Goal: Task Accomplishment & Management: Use online tool/utility

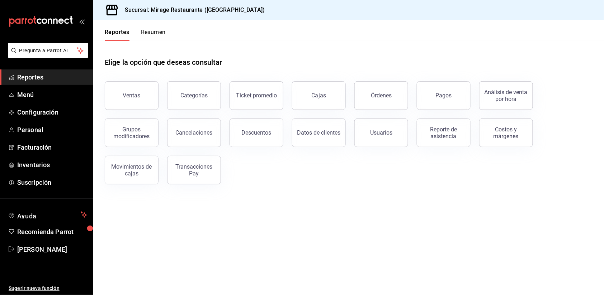
click at [157, 32] on button "Resumen" at bounding box center [153, 35] width 25 height 12
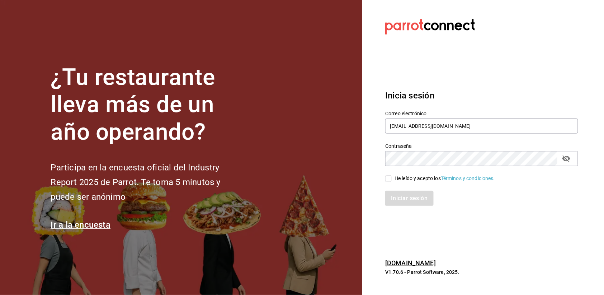
type input "[EMAIL_ADDRESS][DOMAIN_NAME]"
click at [385, 178] on input "He leído y acepto los Términos y condiciones." at bounding box center [388, 179] width 6 height 6
checkbox input "true"
click at [400, 198] on button "Iniciar sesión" at bounding box center [409, 198] width 49 height 15
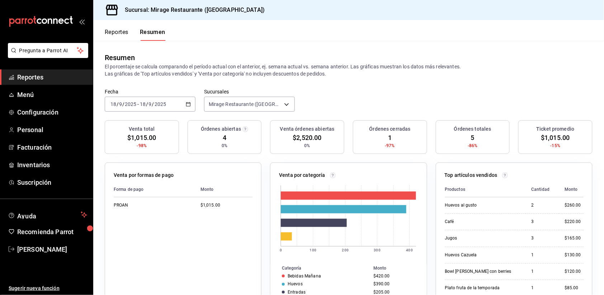
click at [37, 78] on span "Reportes" at bounding box center [52, 77] width 70 height 10
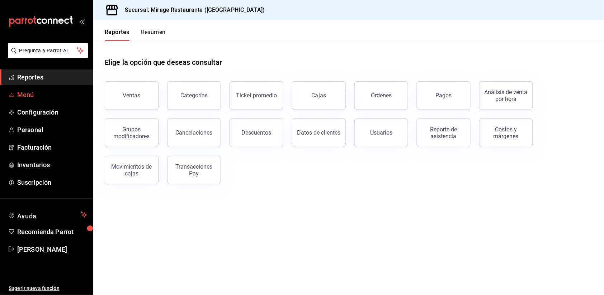
click at [41, 96] on span "Menú" at bounding box center [52, 95] width 70 height 10
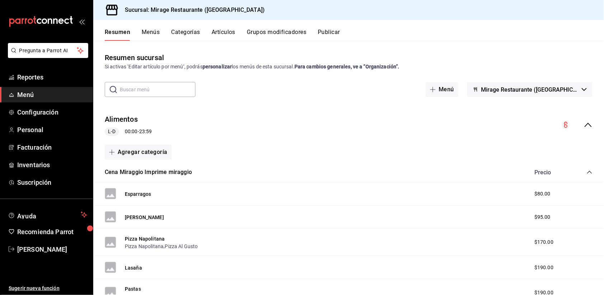
click at [230, 30] on button "Artículos" at bounding box center [223, 35] width 24 height 12
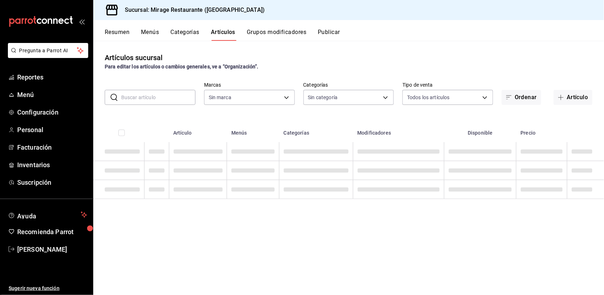
type input "fd44f9d9-2552-44ba-a783-b01c8222cad6"
type input "d5d6632e-e93b-488b-b89c-05f99fab0c1f,7ad0b233-2887-4082-a763-91e1e8206cf5,bf34e…"
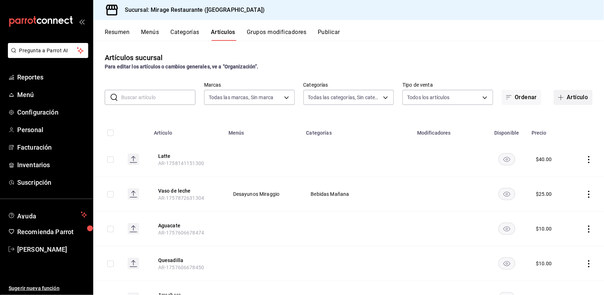
click at [572, 99] on button "Artículo" at bounding box center [572, 97] width 39 height 15
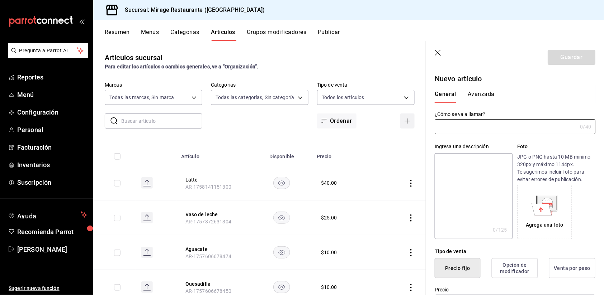
type input "AR-1758217771522"
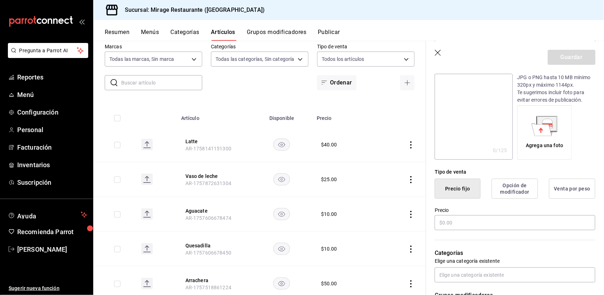
scroll to position [85, 0]
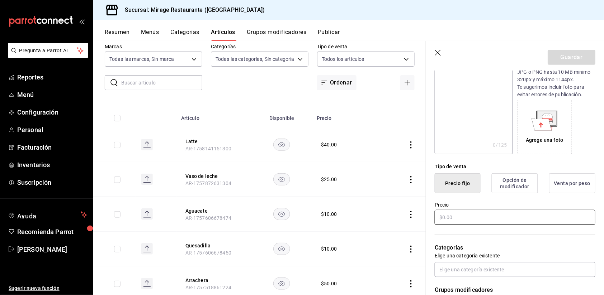
type input "Hotcakes"
click at [460, 215] on input "text" at bounding box center [514, 217] width 161 height 15
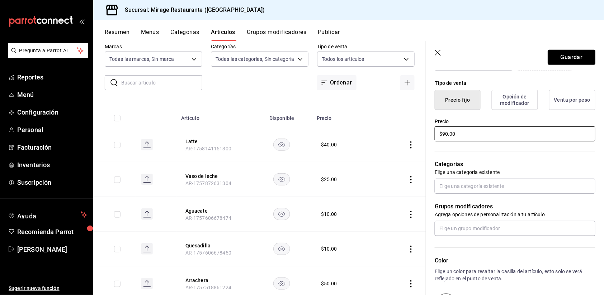
scroll to position [192, 0]
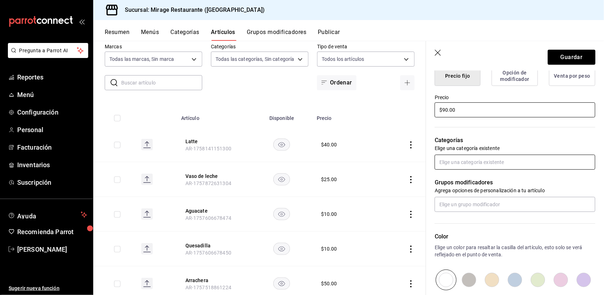
type input "$90.00"
click at [499, 163] on input "text" at bounding box center [514, 162] width 161 height 15
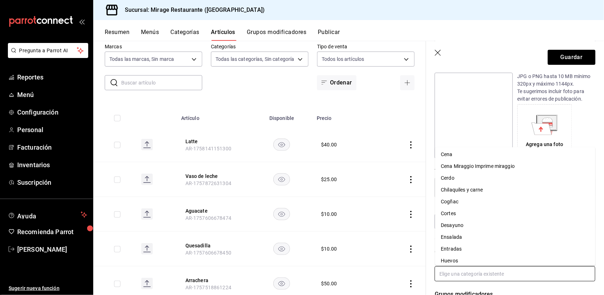
scroll to position [106, 0]
click at [479, 234] on li "Entradas" at bounding box center [515, 240] width 160 height 12
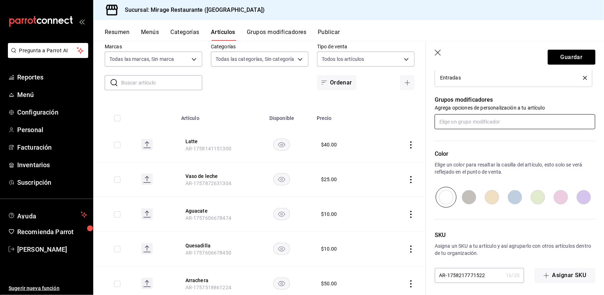
scroll to position [298, 0]
click at [573, 53] on button "Guardar" at bounding box center [571, 57] width 48 height 15
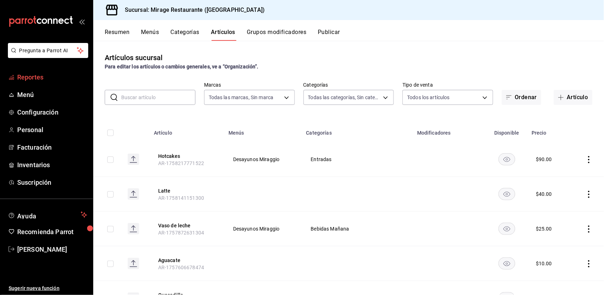
click at [39, 72] on span "Reportes" at bounding box center [52, 77] width 70 height 10
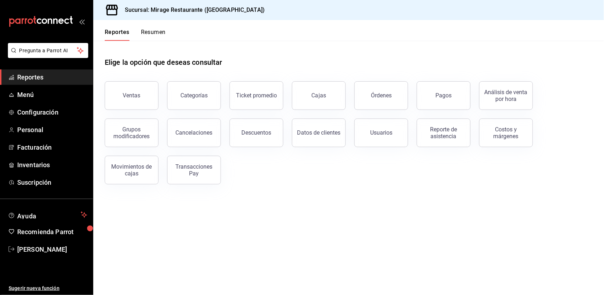
click at [158, 29] on button "Resumen" at bounding box center [153, 35] width 25 height 12
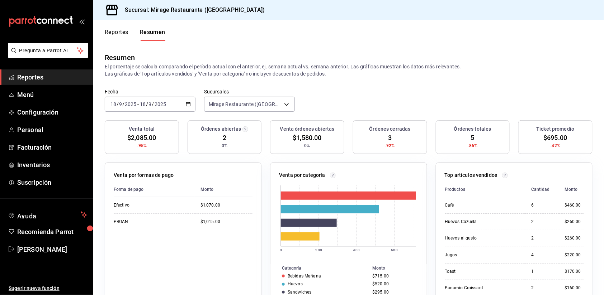
click at [110, 29] on button "Reportes" at bounding box center [117, 35] width 24 height 12
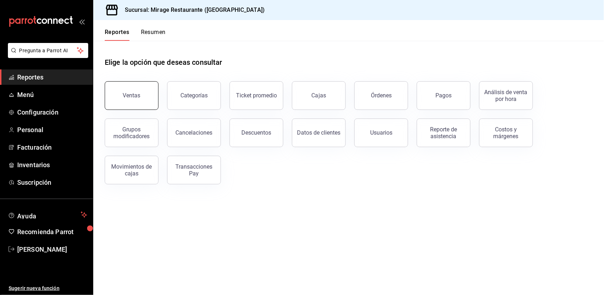
click at [149, 91] on button "Ventas" at bounding box center [132, 95] width 54 height 29
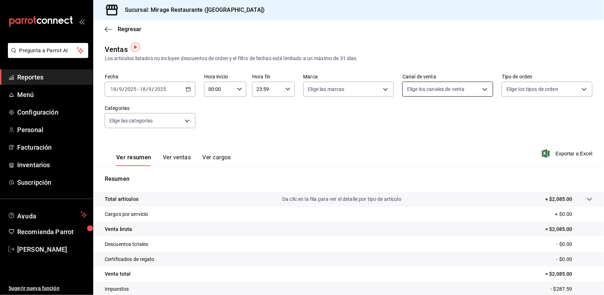
click at [426, 85] on body "Pregunta a Parrot AI Reportes Menú Configuración Personal Facturación Inventari…" at bounding box center [302, 147] width 604 height 295
click at [426, 85] on div at bounding box center [302, 147] width 604 height 295
click at [534, 87] on body "Pregunta a Parrot AI Reportes Menú Configuración Personal Facturación Inventari…" at bounding box center [302, 147] width 604 height 295
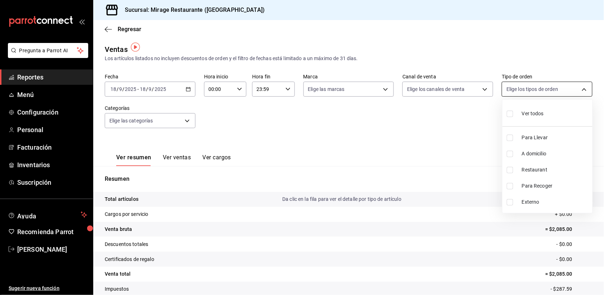
click at [534, 87] on div at bounding box center [302, 147] width 604 height 295
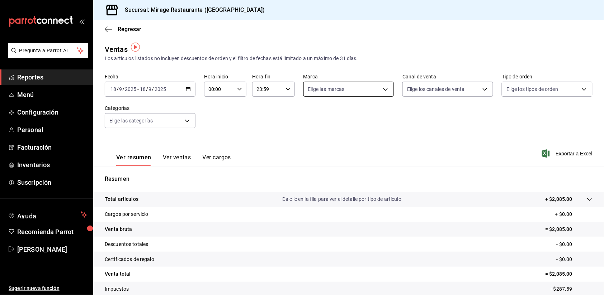
click at [324, 85] on body "Pregunta a Parrot AI Reportes Menú Configuración Personal Facturación Inventari…" at bounding box center [302, 147] width 604 height 295
click at [324, 85] on div at bounding box center [302, 147] width 604 height 295
click at [184, 115] on body "Pregunta a Parrot AI Reportes Menú Configuración Personal Facturación Inventari…" at bounding box center [302, 147] width 604 height 295
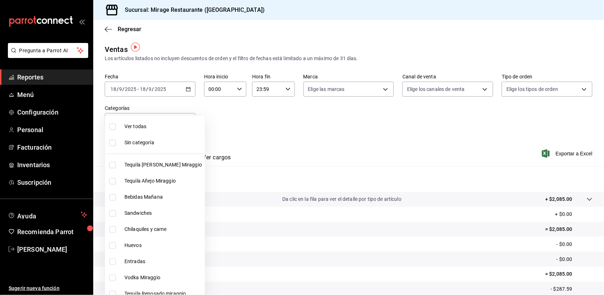
click at [265, 103] on div at bounding box center [302, 147] width 604 height 295
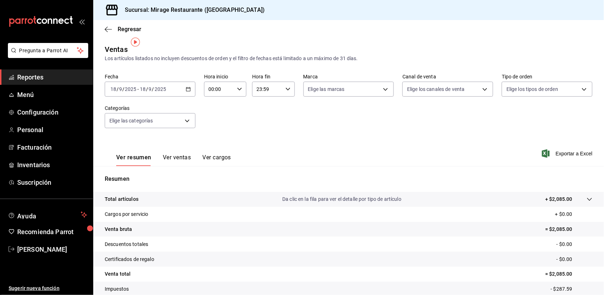
click at [176, 82] on div "2025-09-18 18 / 9 / 2025 - 2025-09-18 18 / 9 / 2025" at bounding box center [150, 89] width 91 height 15
click at [237, 125] on div "Fecha 2025-09-18 18 / 9 / 2025 - 2025-09-18 18 / 9 / 2025 Hoy Ayer Semana actua…" at bounding box center [348, 105] width 487 height 63
click at [175, 89] on div "2025-09-18 18 / 9 / 2025 - 2025-09-18 18 / 9 / 2025" at bounding box center [150, 89] width 91 height 15
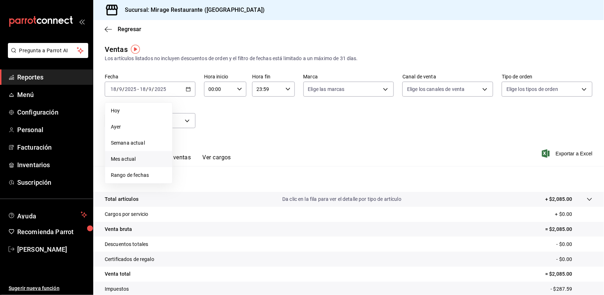
click at [144, 156] on span "Mes actual" at bounding box center [139, 160] width 56 height 8
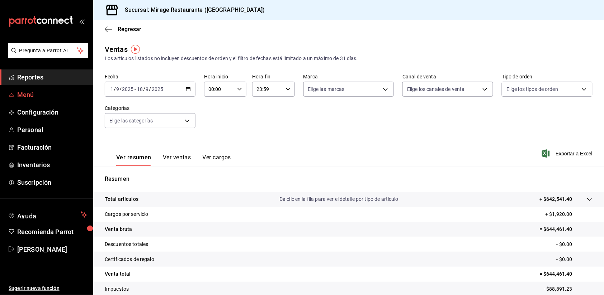
click at [36, 94] on span "Menú" at bounding box center [52, 95] width 70 height 10
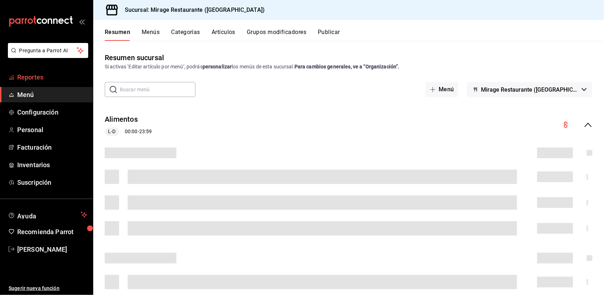
click at [34, 78] on span "Reportes" at bounding box center [52, 77] width 70 height 10
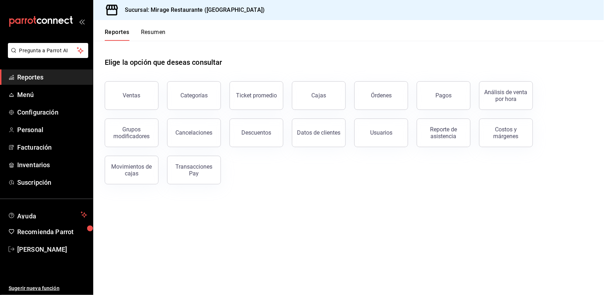
click at [55, 76] on span "Reportes" at bounding box center [52, 77] width 70 height 10
click at [156, 30] on button "Resumen" at bounding box center [153, 35] width 25 height 12
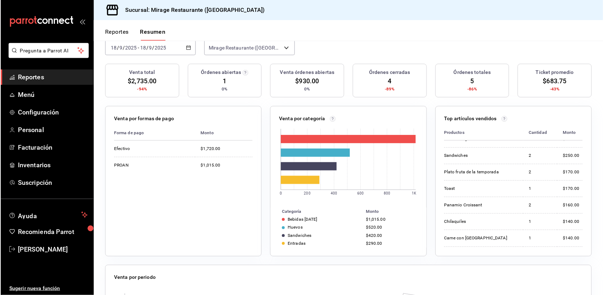
scroll to position [59, 0]
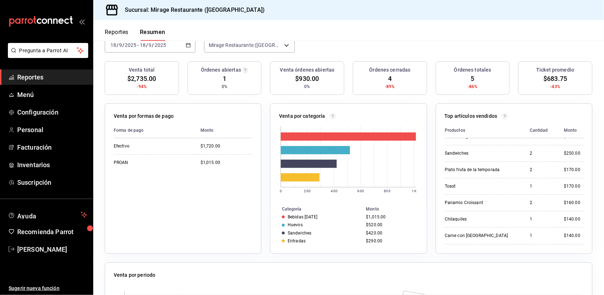
click at [313, 76] on span "$930.00" at bounding box center [307, 79] width 24 height 10
click at [42, 72] on span "Reportes" at bounding box center [52, 77] width 70 height 10
